Goal: Book appointment/travel/reservation

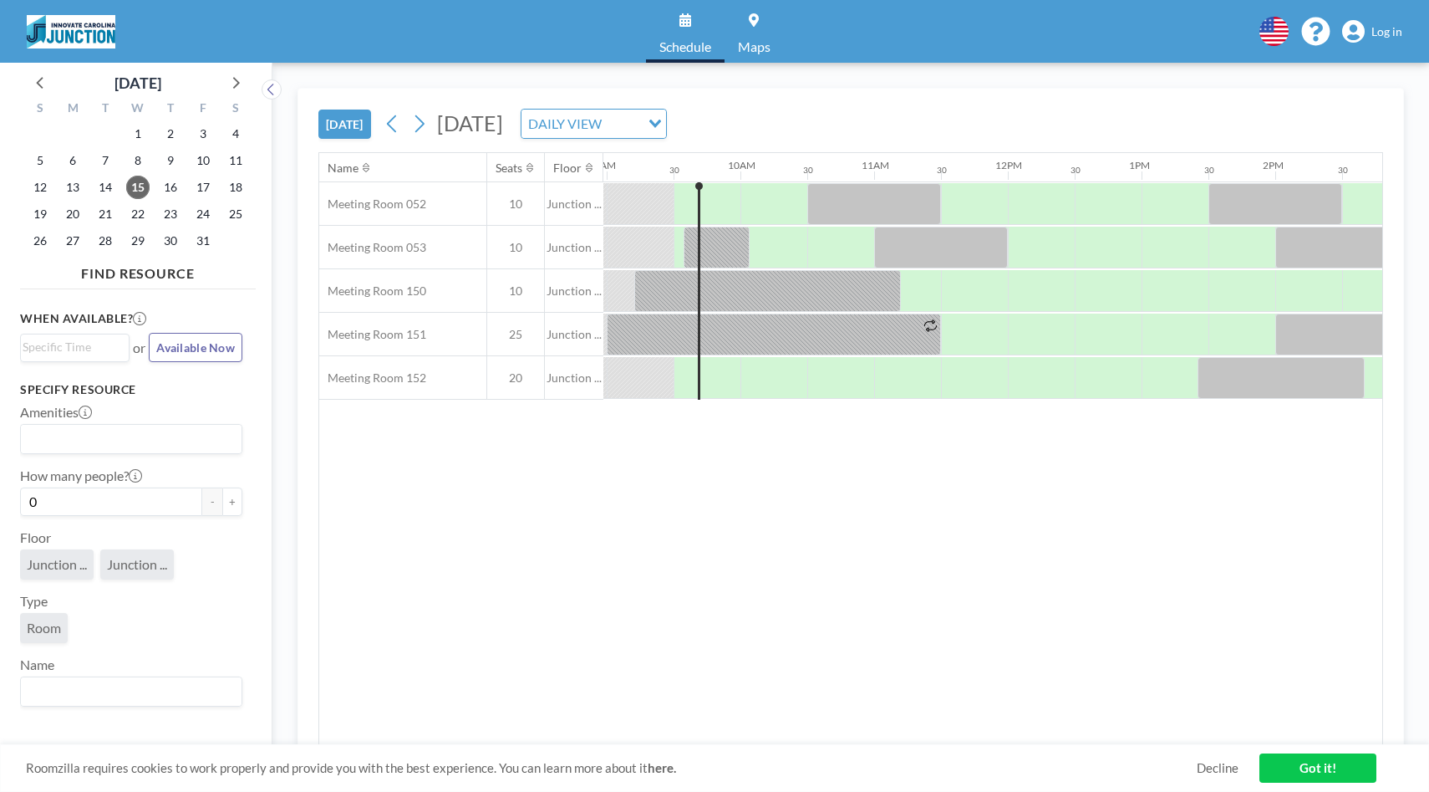
scroll to position [0, 1204]
click at [1384, 35] on span "Log in" at bounding box center [1387, 31] width 31 height 15
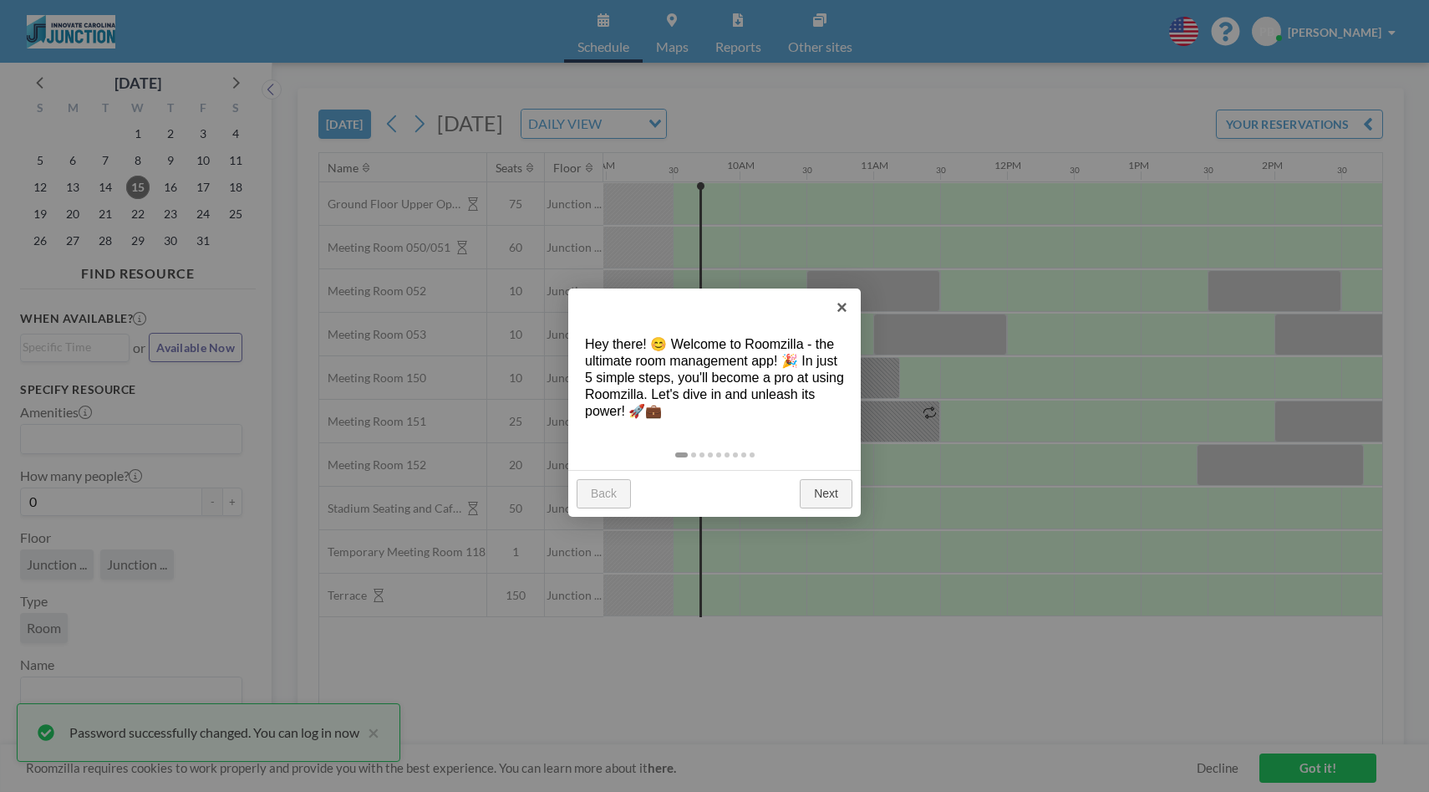
scroll to position [0, 1204]
click at [838, 311] on link "×" at bounding box center [842, 307] width 38 height 38
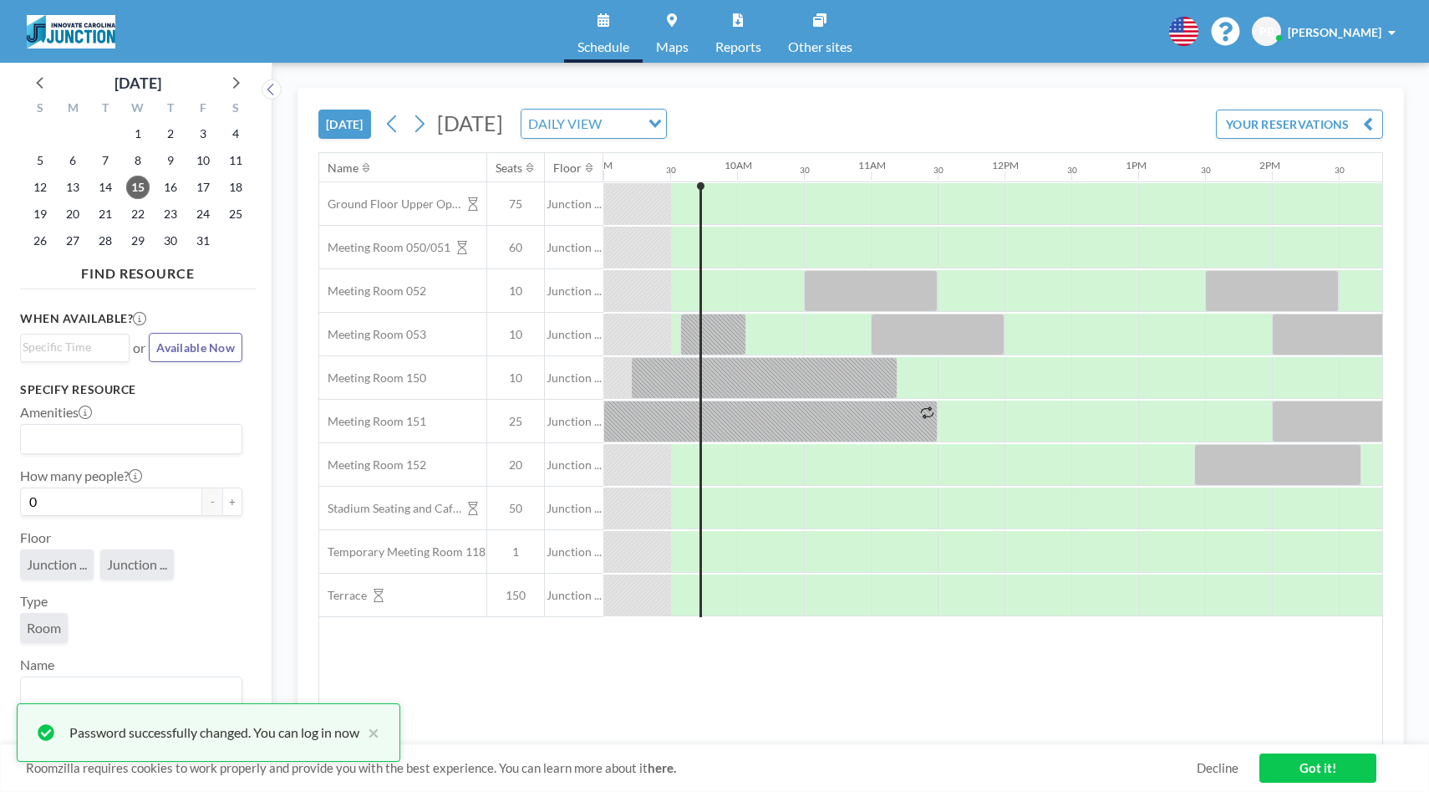
click at [669, 26] on icon at bounding box center [672, 19] width 10 height 13
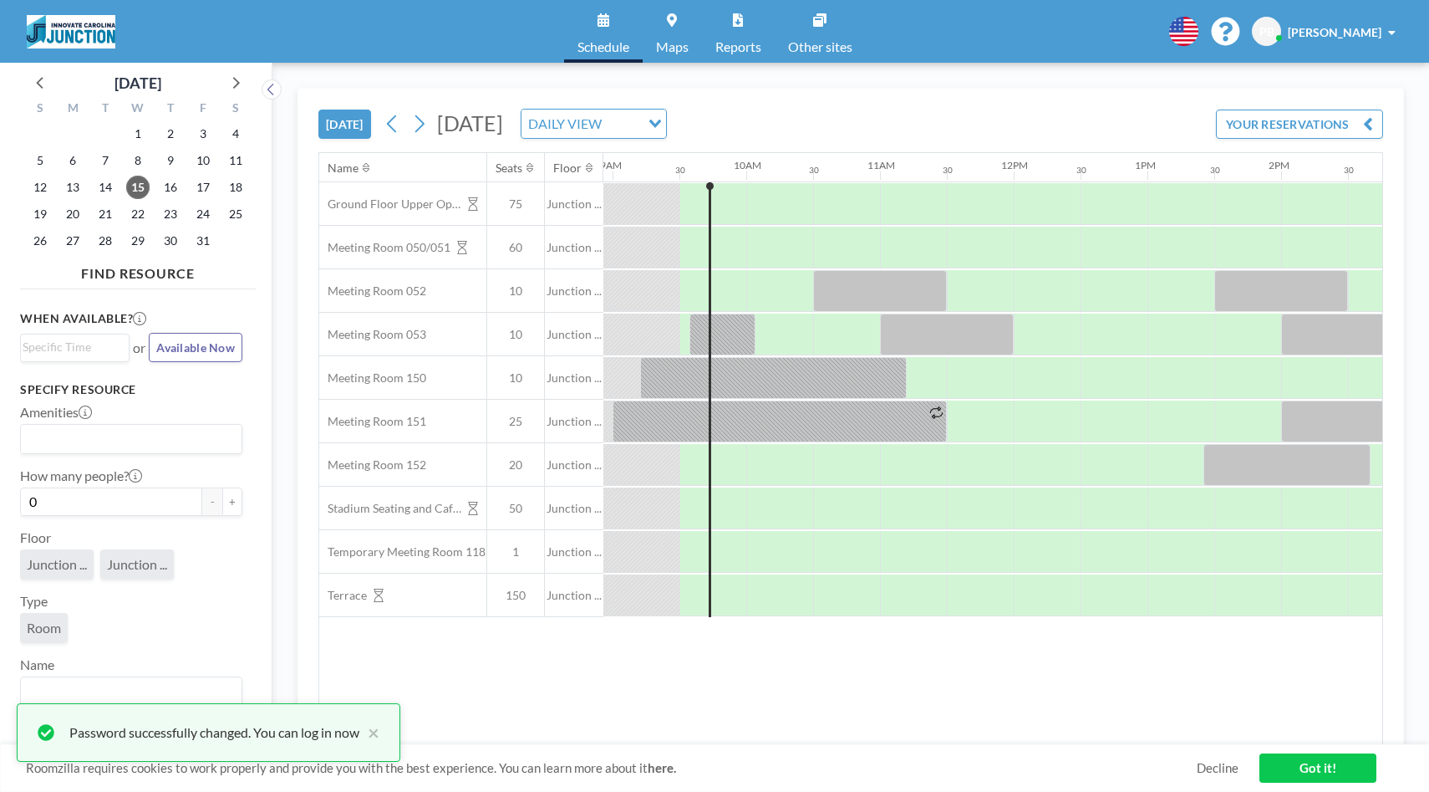
scroll to position [0, 1204]
